Goal: Transaction & Acquisition: Purchase product/service

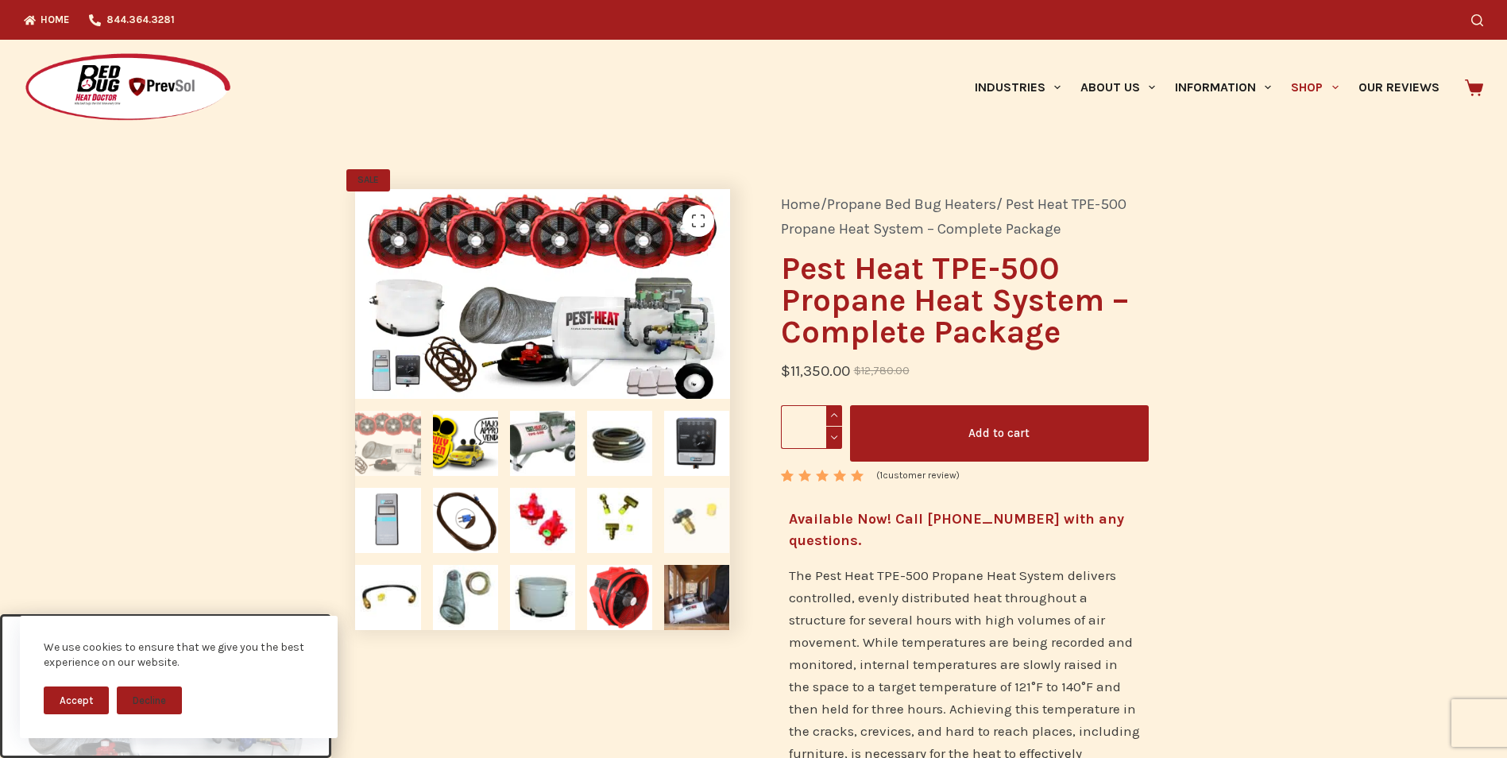
click at [690, 527] on img at bounding box center [696, 520] width 65 height 65
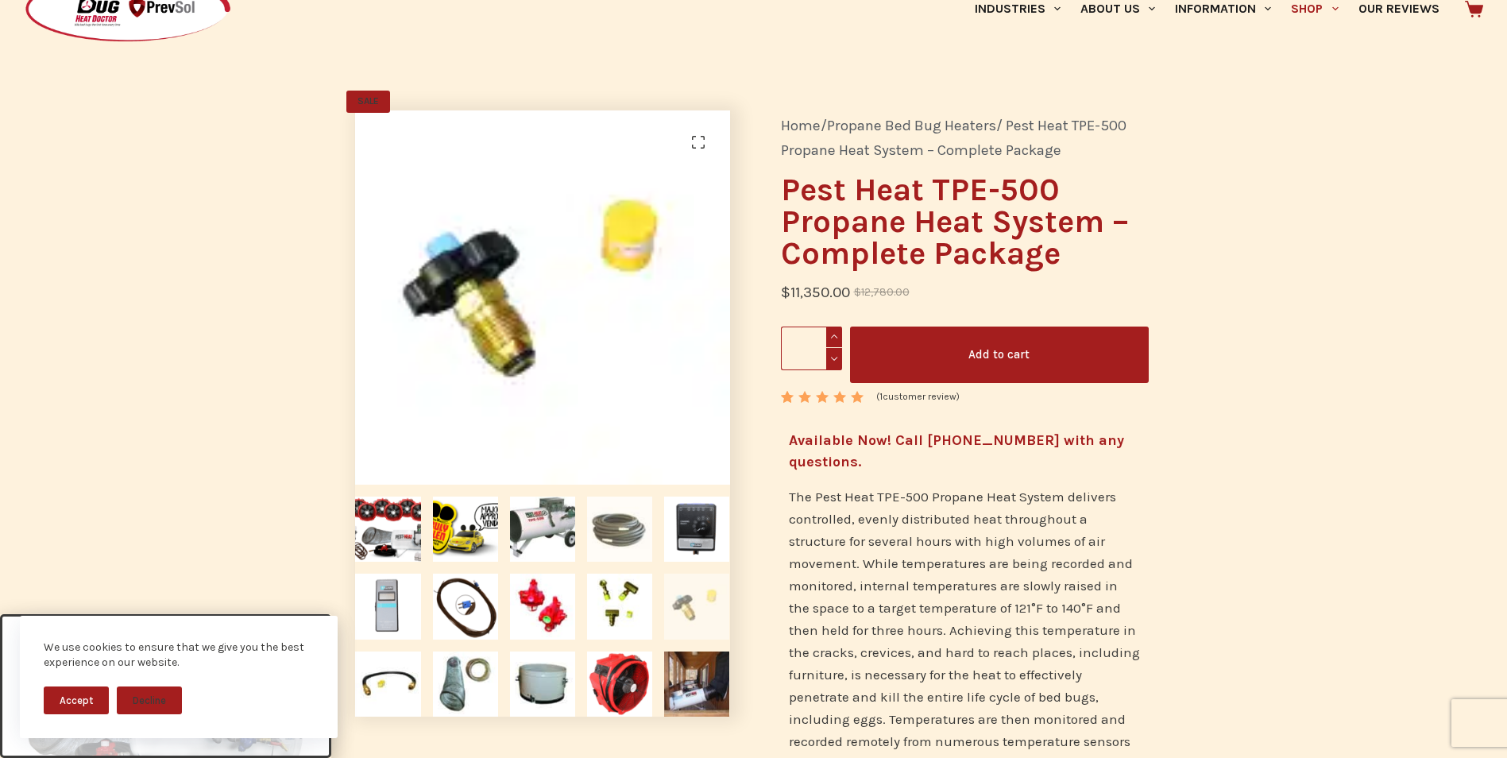
scroll to position [79, 0]
click at [710, 129] on link "🔍" at bounding box center [698, 142] width 32 height 32
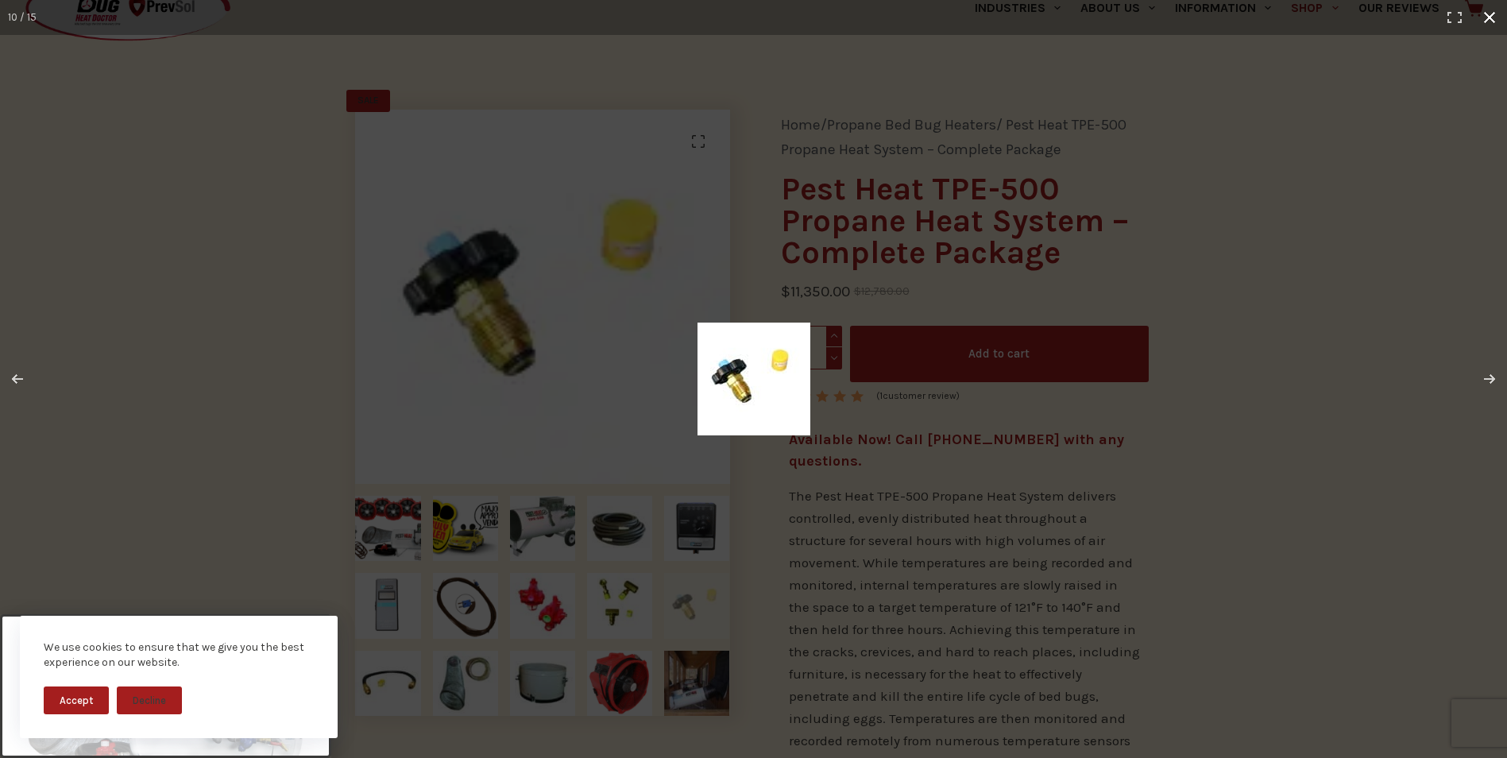
click at [636, 619] on div at bounding box center [753, 379] width 1507 height 758
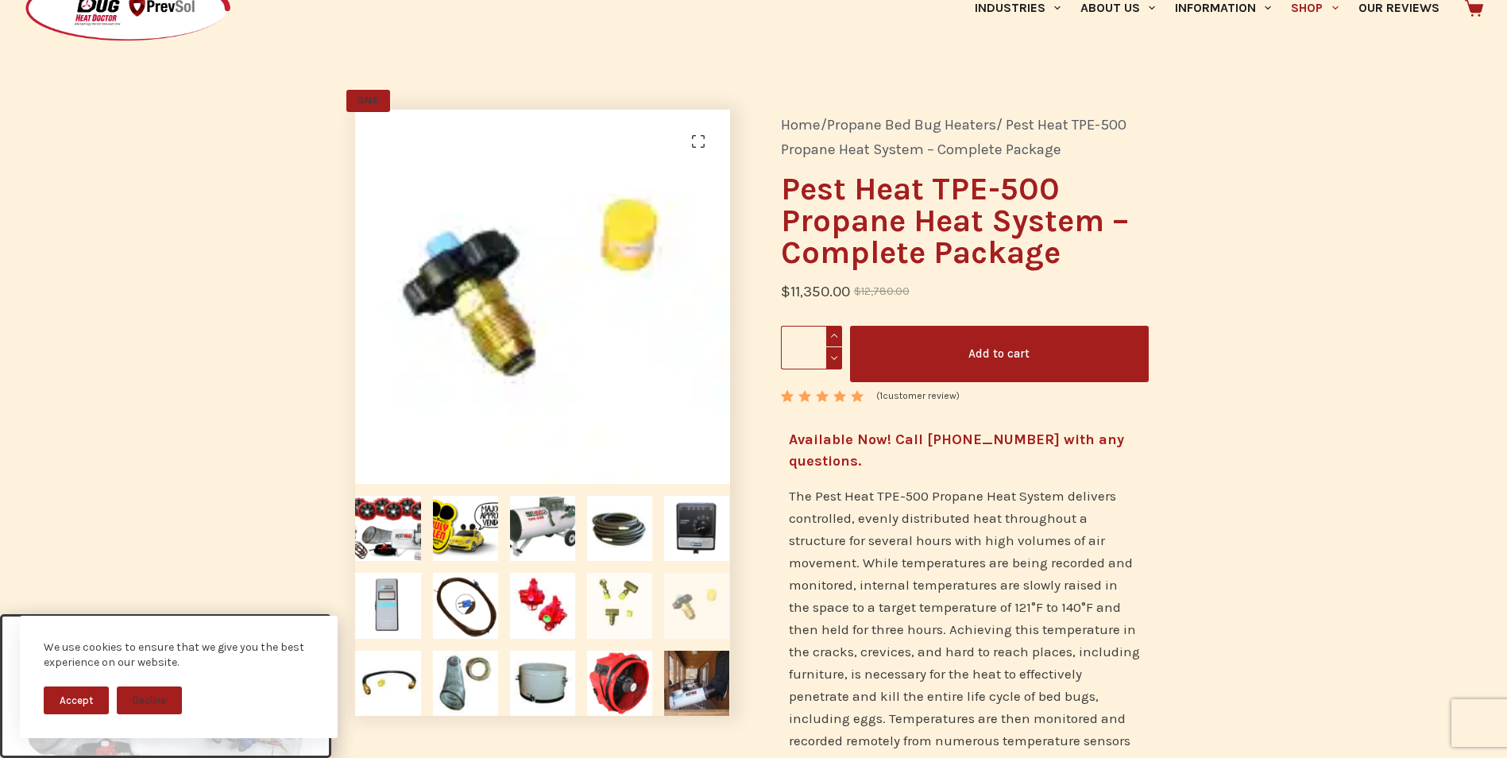
click at [632, 616] on img at bounding box center [619, 605] width 65 height 65
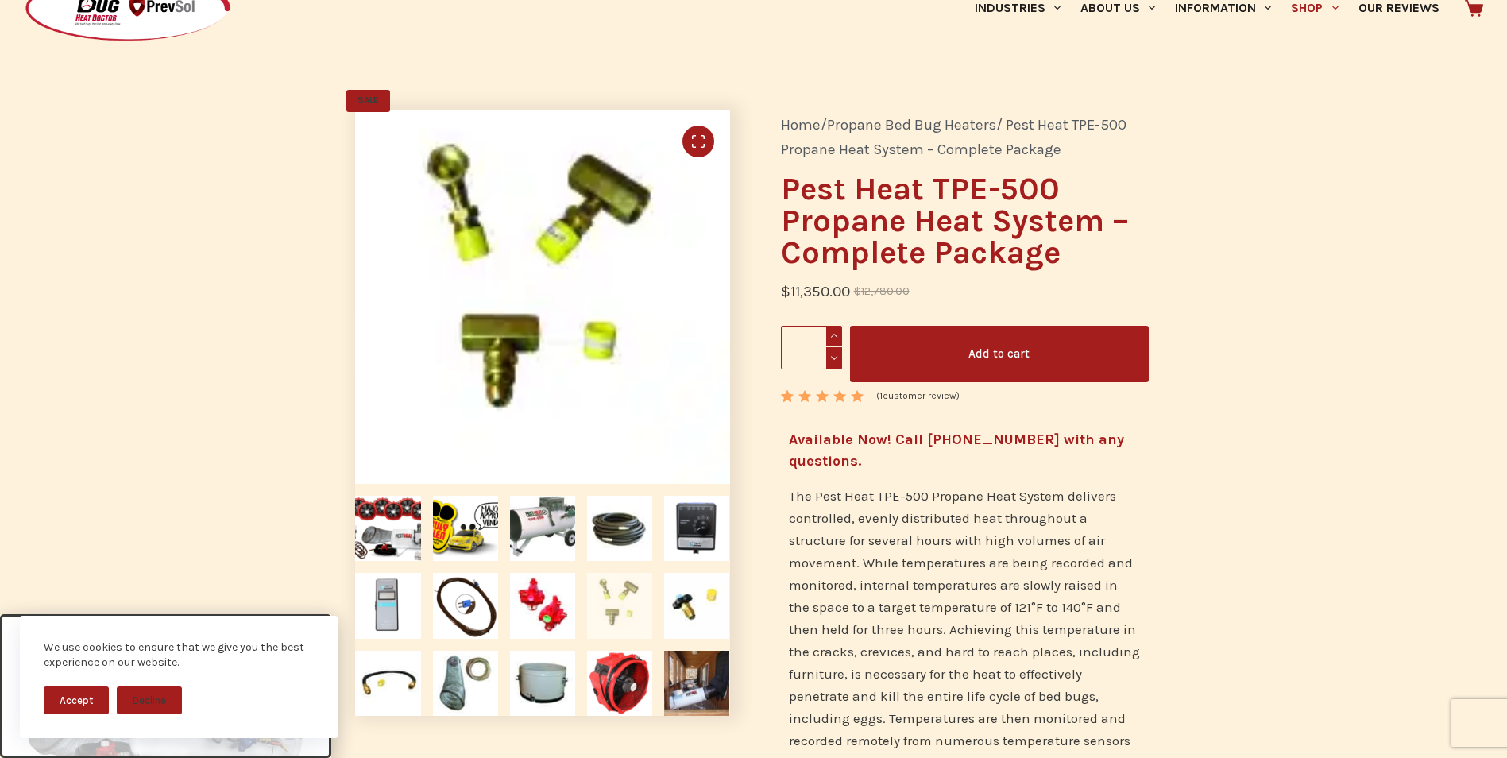
click at [695, 137] on link "🔍" at bounding box center [698, 142] width 32 height 32
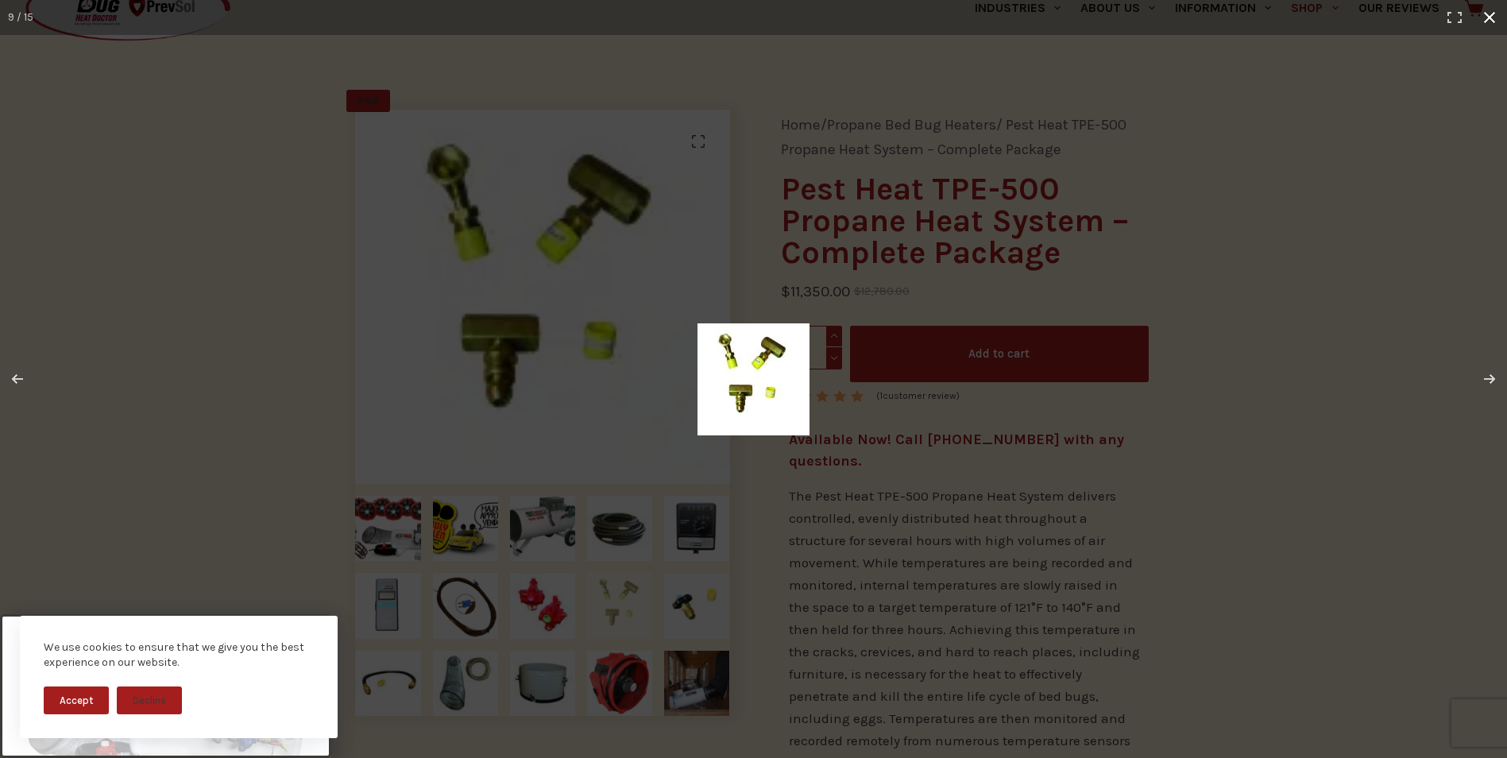
click at [771, 290] on div at bounding box center [753, 379] width 1507 height 758
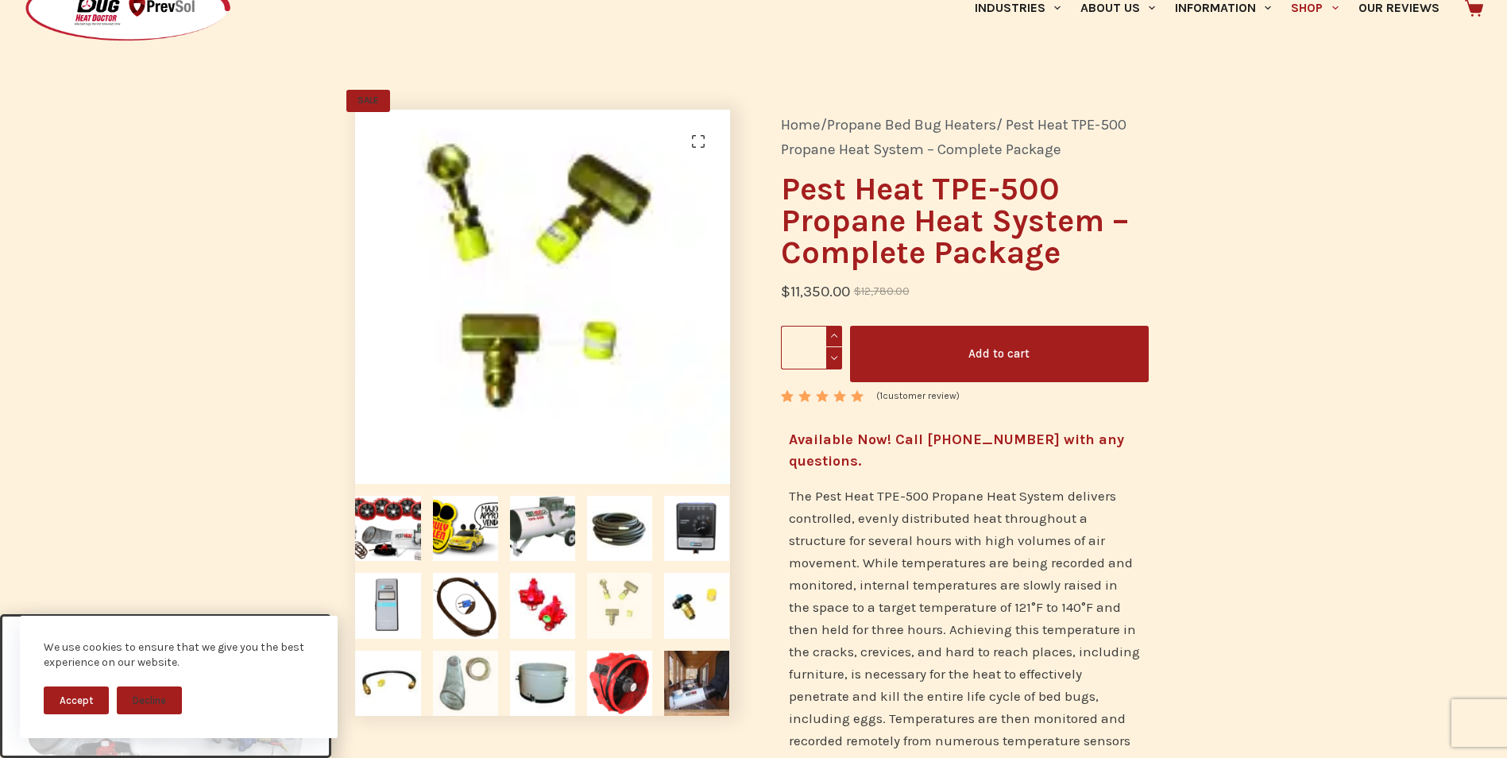
click at [465, 674] on img at bounding box center [465, 683] width 65 height 65
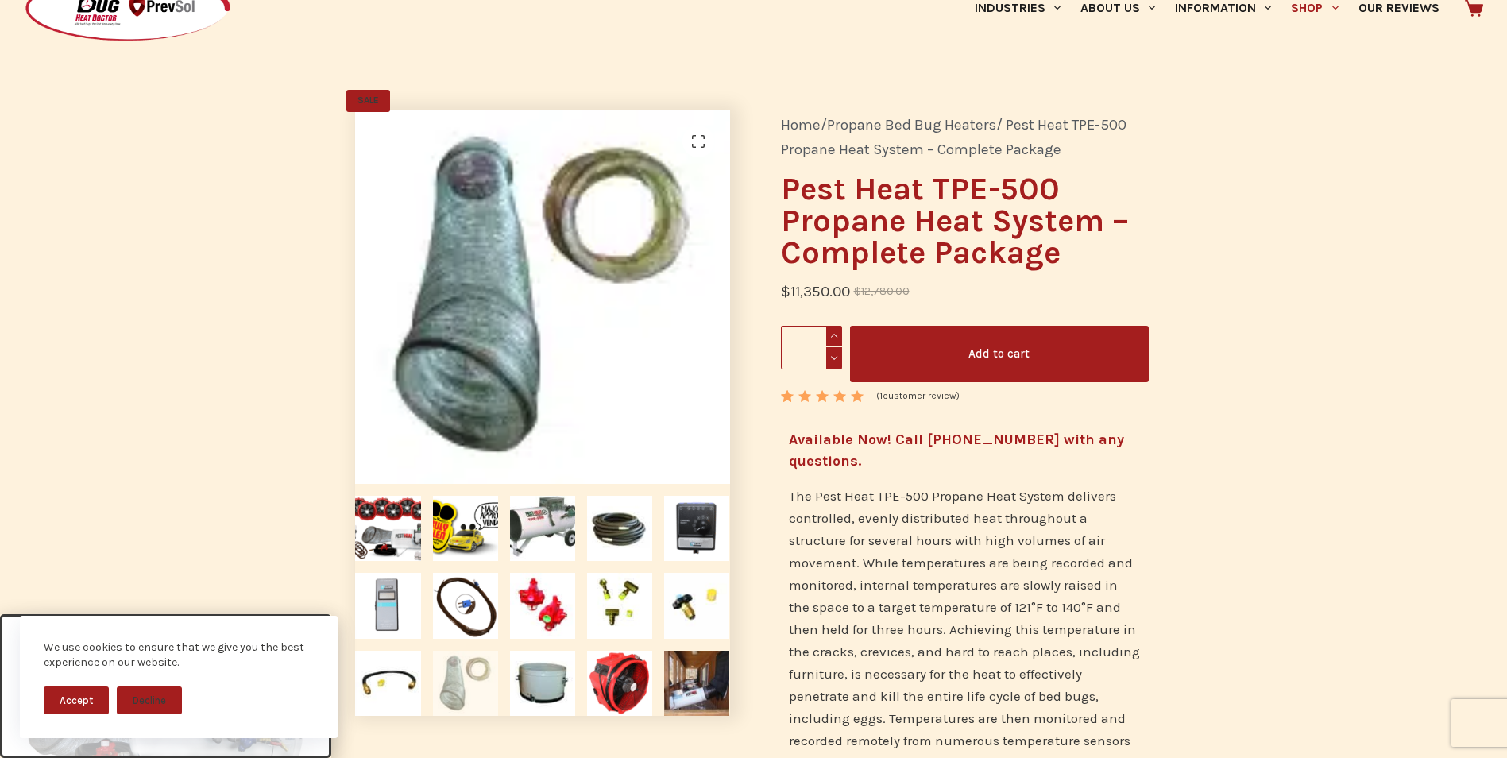
click at [609, 356] on img at bounding box center [542, 297] width 374 height 374
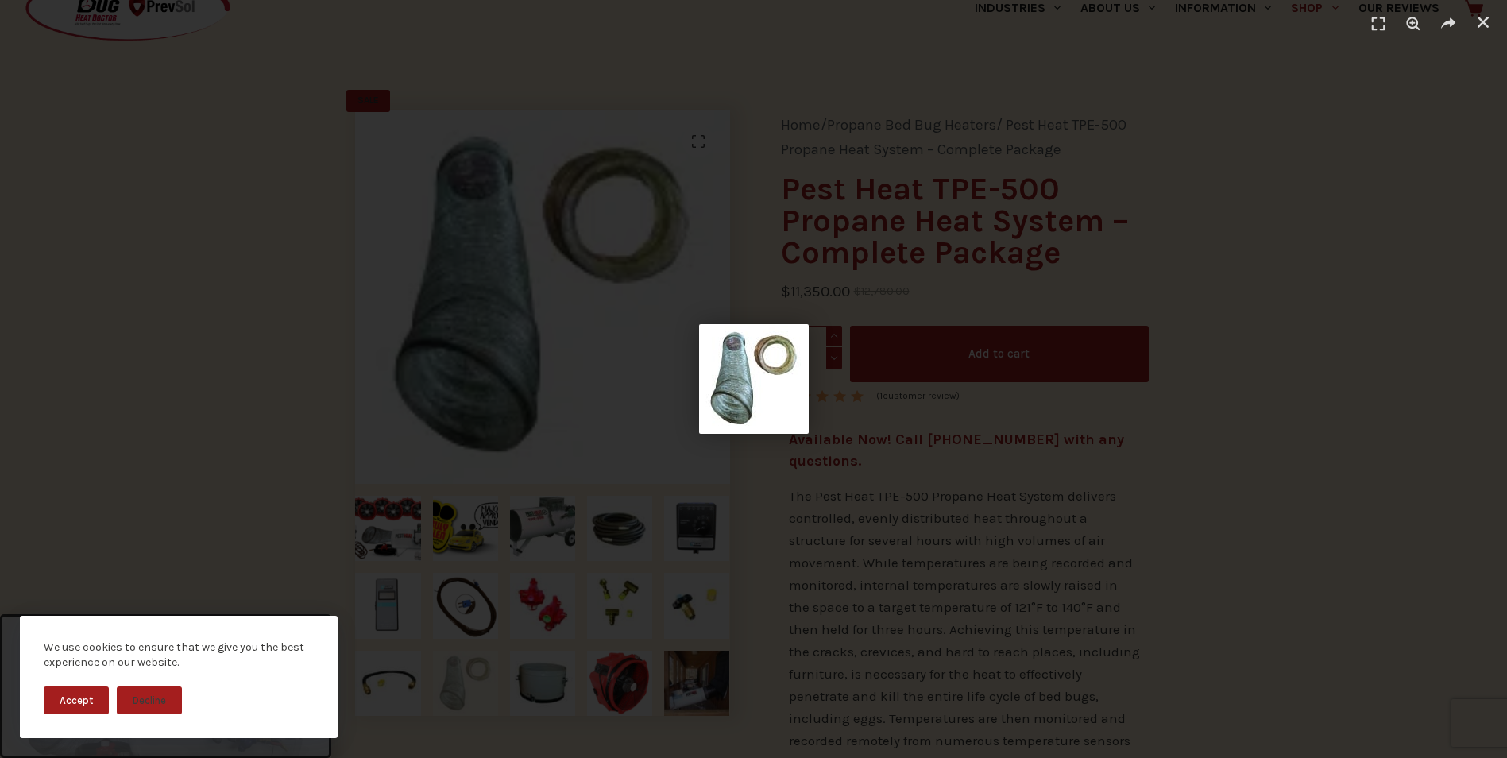
click at [774, 394] on img "1 / 1" at bounding box center [754, 379] width 110 height 110
click at [762, 594] on div "1 / 1" at bounding box center [754, 379] width 1396 height 647
